Goal: Information Seeking & Learning: Learn about a topic

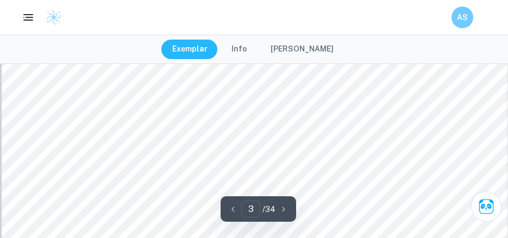
scroll to position [2063, 0]
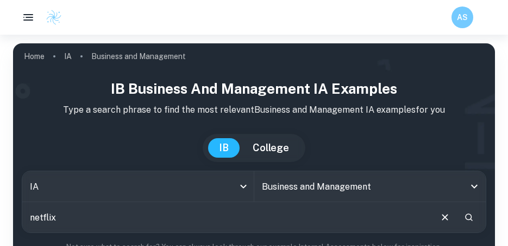
drag, startPoint x: 100, startPoint y: 216, endPoint x: -22, endPoint y: 224, distance: 122.4
click at [0, 224] on html "We value your privacy We use cookies to enhance your browsing experience, serve…" at bounding box center [254, 123] width 508 height 246
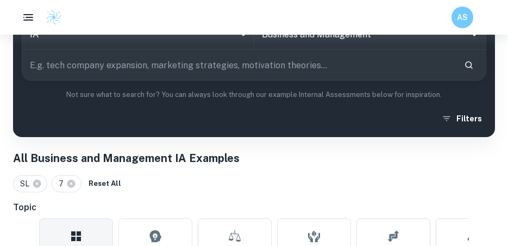
scroll to position [163, 0]
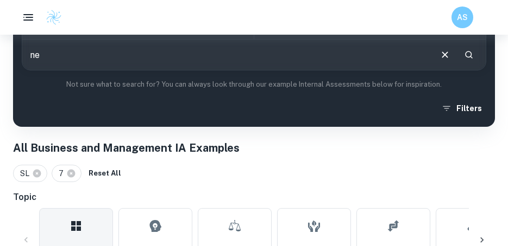
type input "n"
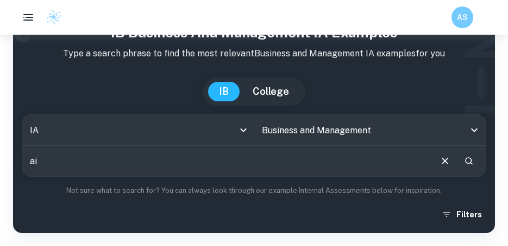
scroll to position [54, 0]
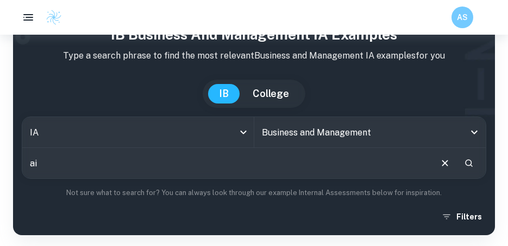
click at [99, 173] on input "ai" at bounding box center [226, 163] width 408 height 30
type input "artificial intelligence"
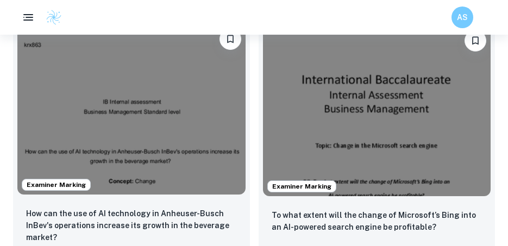
scroll to position [489, 0]
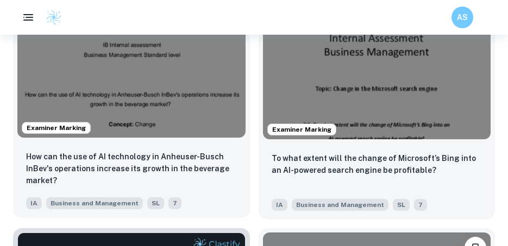
click at [163, 88] on img at bounding box center [131, 52] width 228 height 171
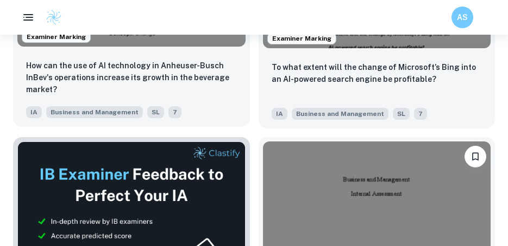
scroll to position [597, 0]
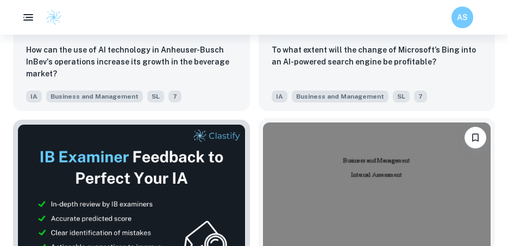
click at [331, 191] on img at bounding box center [377, 208] width 228 height 171
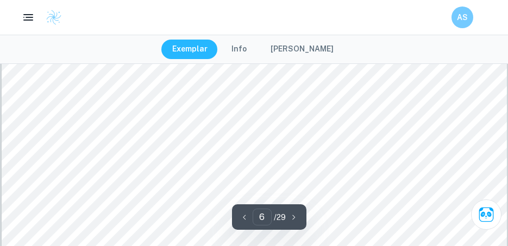
scroll to position [4289, 0]
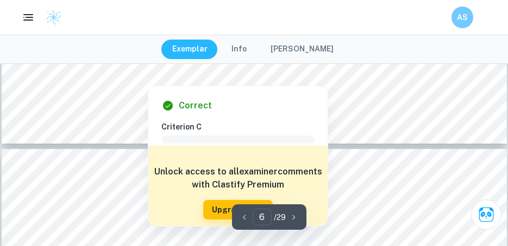
type input "7"
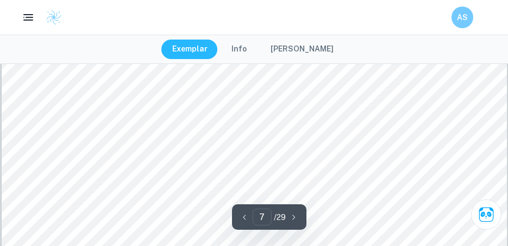
scroll to position [4614, 0]
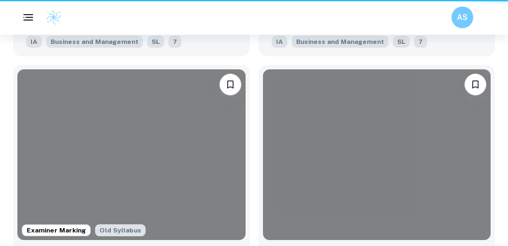
scroll to position [597, 0]
